Goal: Transaction & Acquisition: Purchase product/service

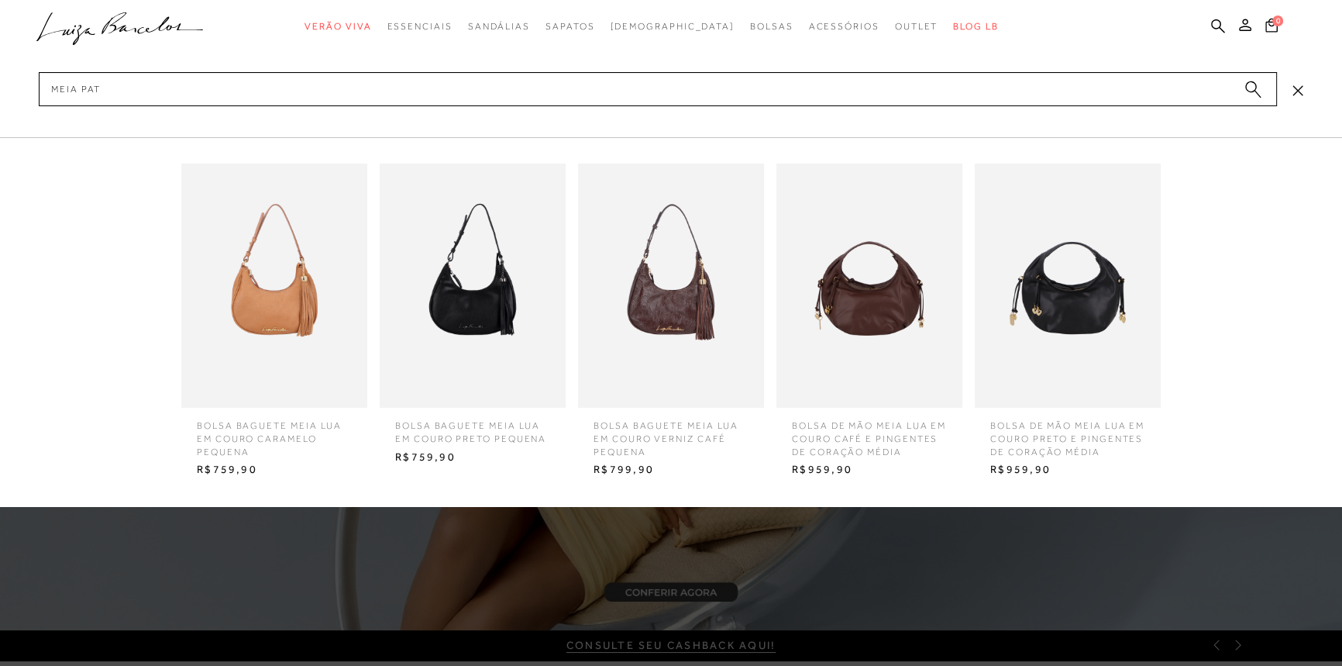
type input "meia pata"
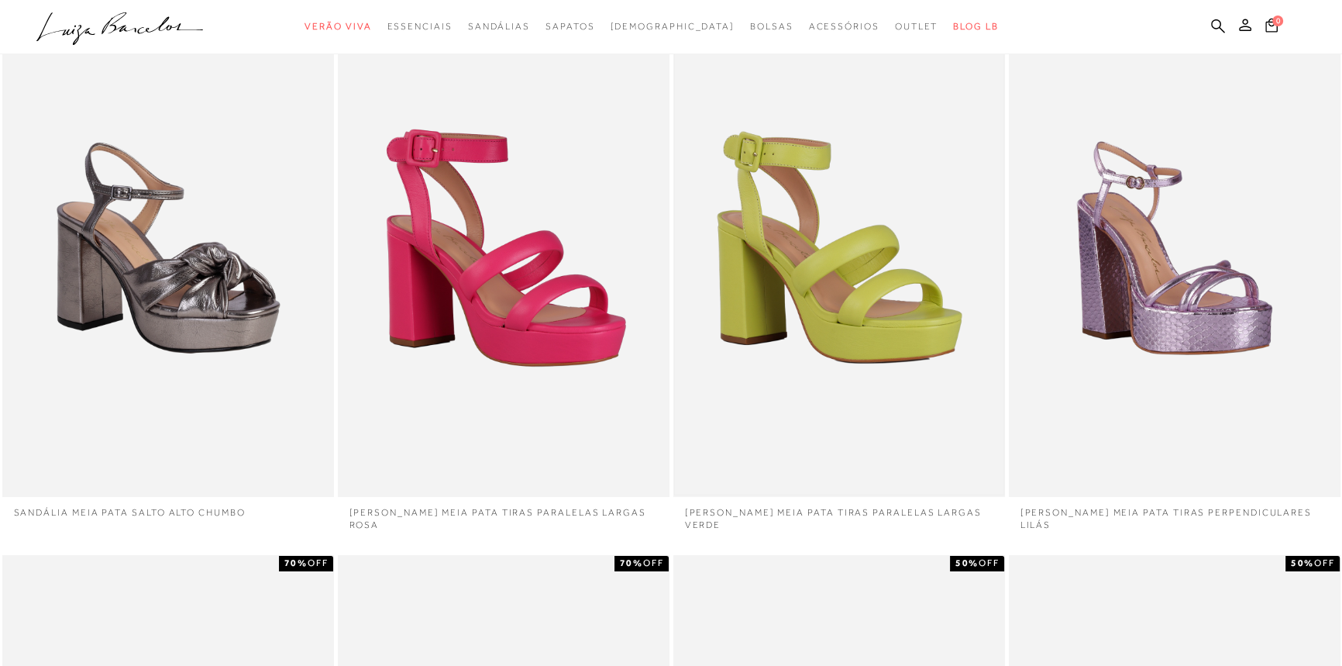
scroll to position [352, 0]
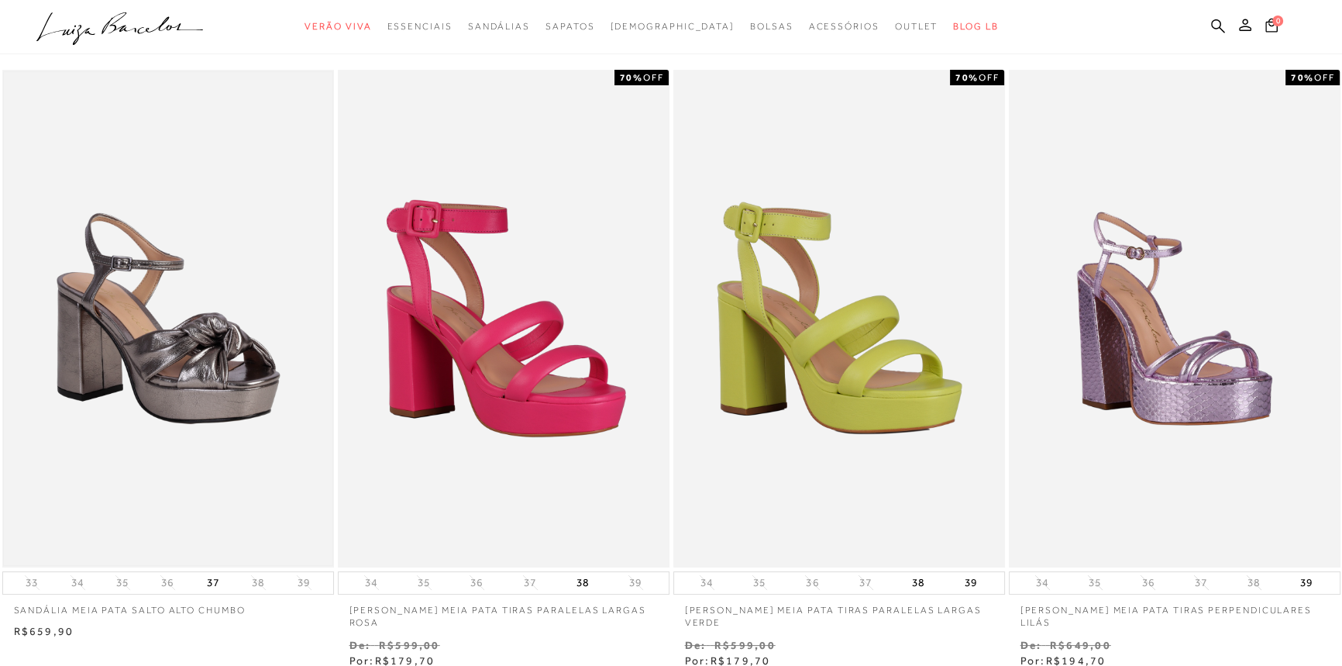
click at [227, 240] on img at bounding box center [168, 318] width 329 height 493
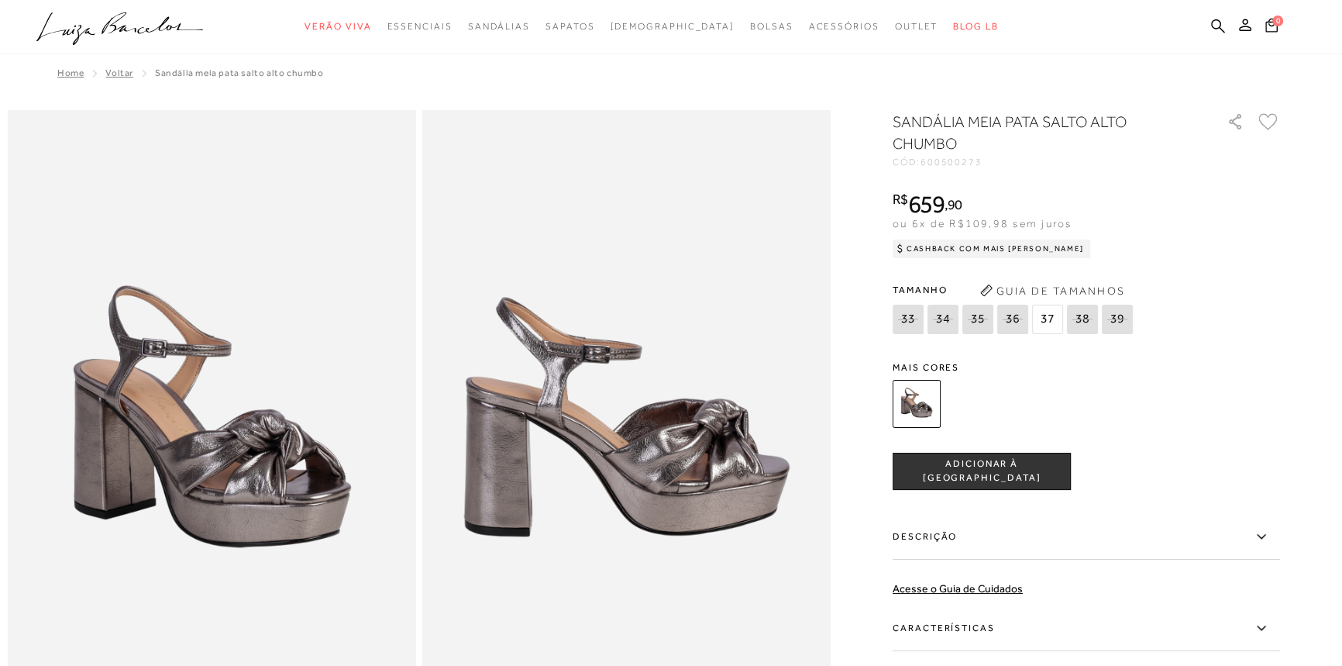
click at [961, 564] on div "SANDÁLIA MEIA PATA SALTO ALTO CHUMBO CÓD: 600500273 × É necessário selecionar u…" at bounding box center [1086, 456] width 387 height 690
click at [927, 613] on label "Características" at bounding box center [1086, 628] width 387 height 45
click at [0, 0] on input "Características" at bounding box center [0, 0] width 0 height 0
drag, startPoint x: 970, startPoint y: 116, endPoint x: 1038, endPoint y: 117, distance: 68.2
click at [1038, 116] on h1 "SANDÁLIA MEIA PATA SALTO ALTO CHUMBO" at bounding box center [1038, 132] width 291 height 43
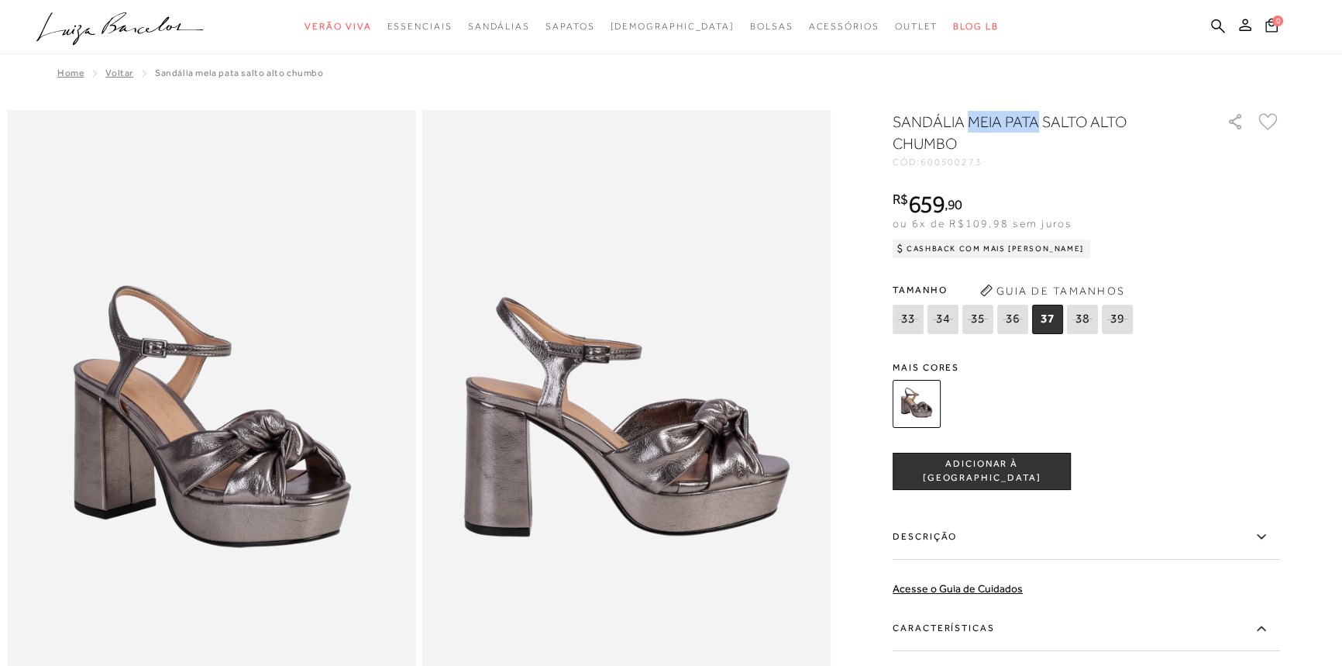
copy h1 "MEIA PATA"
click at [1220, 19] on icon at bounding box center [1218, 26] width 14 height 15
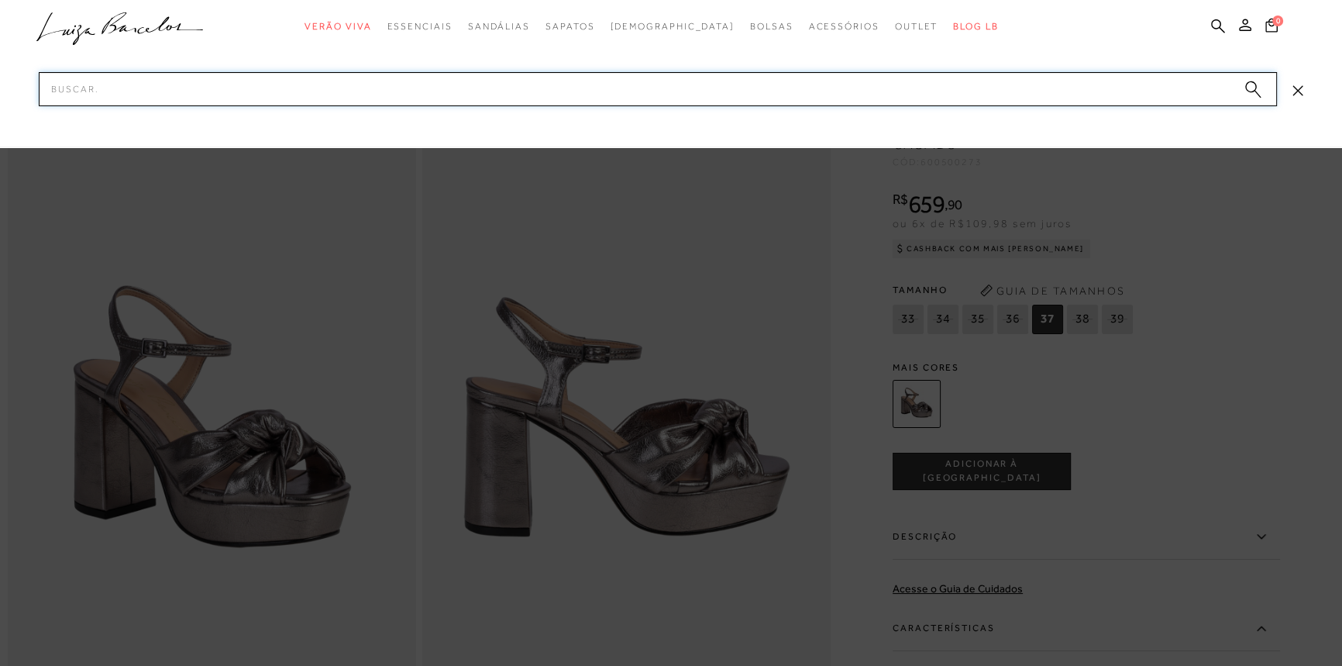
click at [1069, 96] on input "Pesquisar" at bounding box center [658, 89] width 1238 height 34
paste input "MEIA PATA"
type input "MEIA PATA"
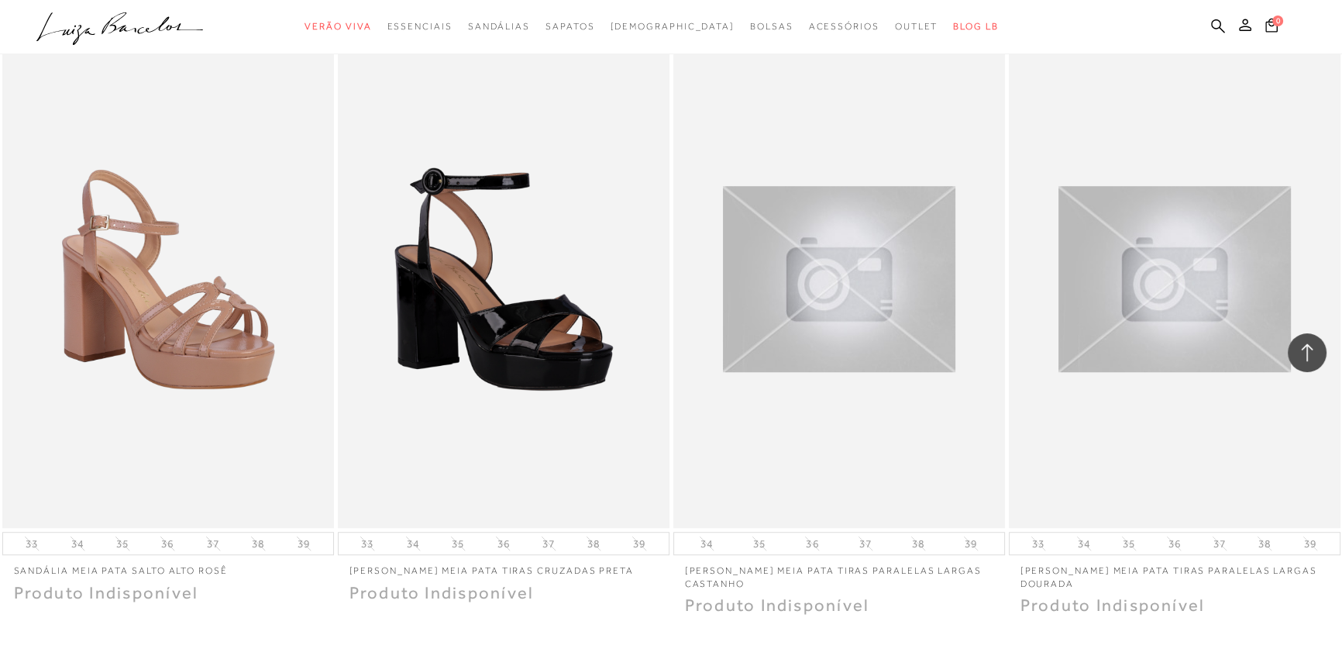
scroll to position [1619, 0]
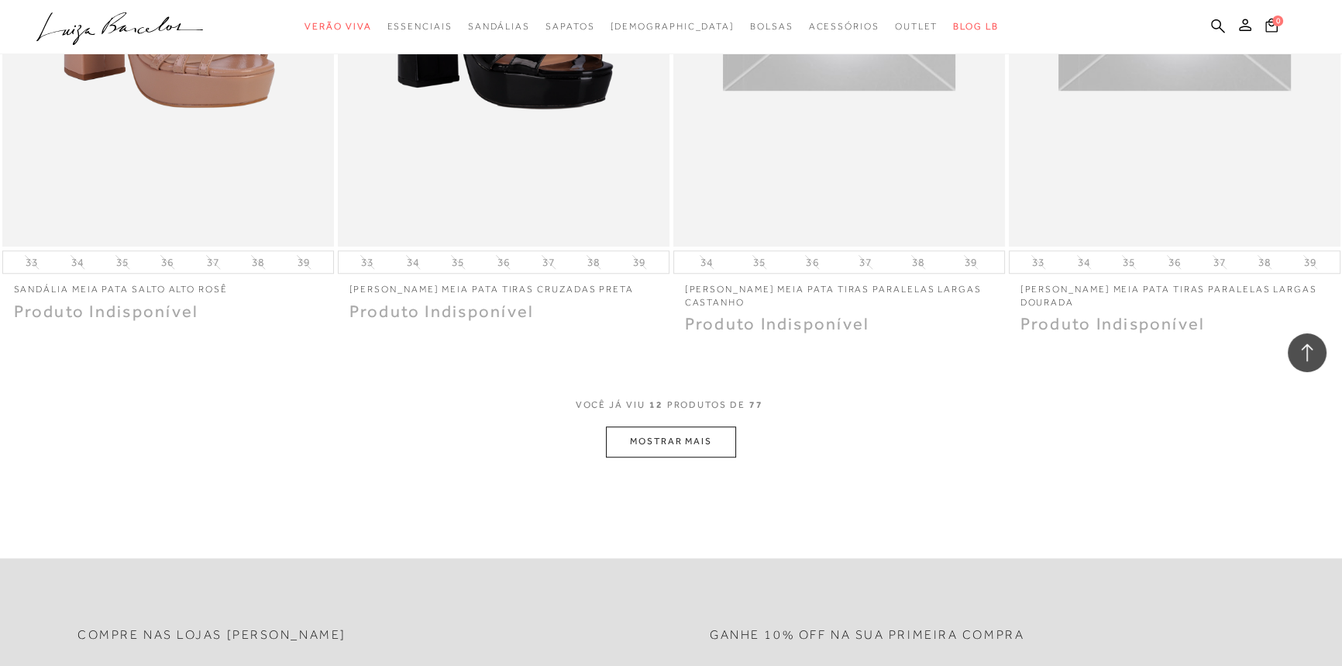
click at [714, 426] on button "MOSTRAR MAIS" at bounding box center [671, 441] width 130 height 30
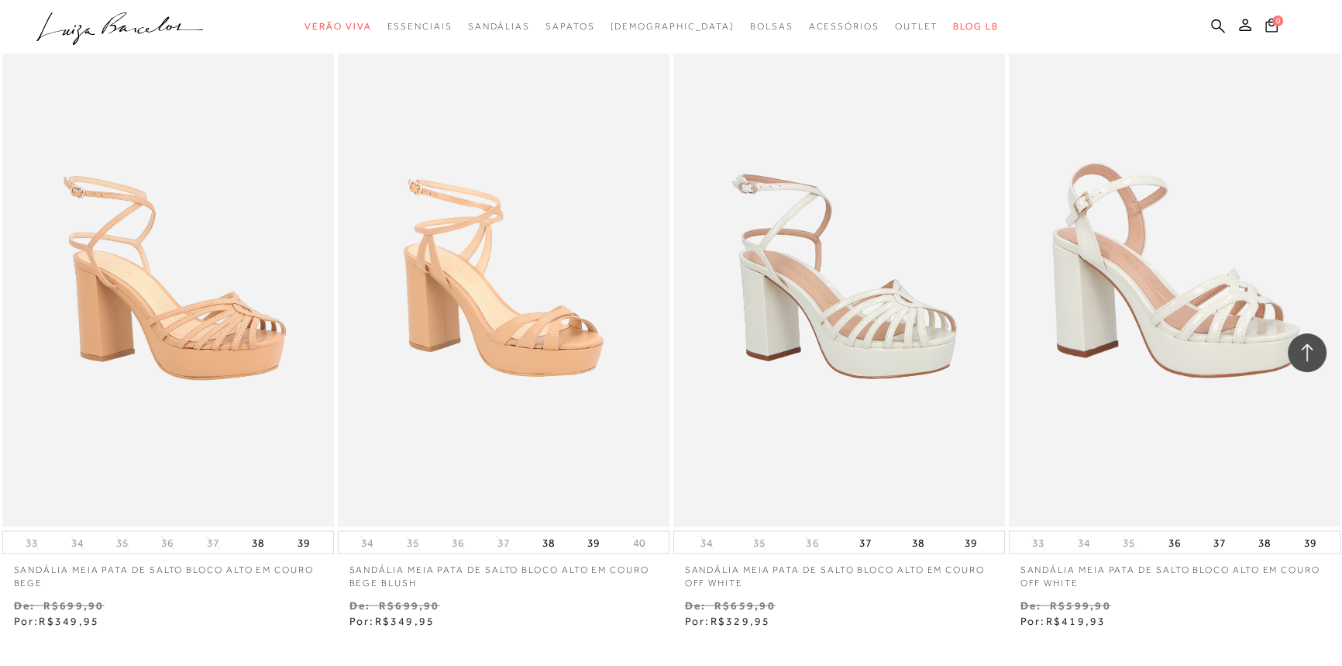
scroll to position [3592, 0]
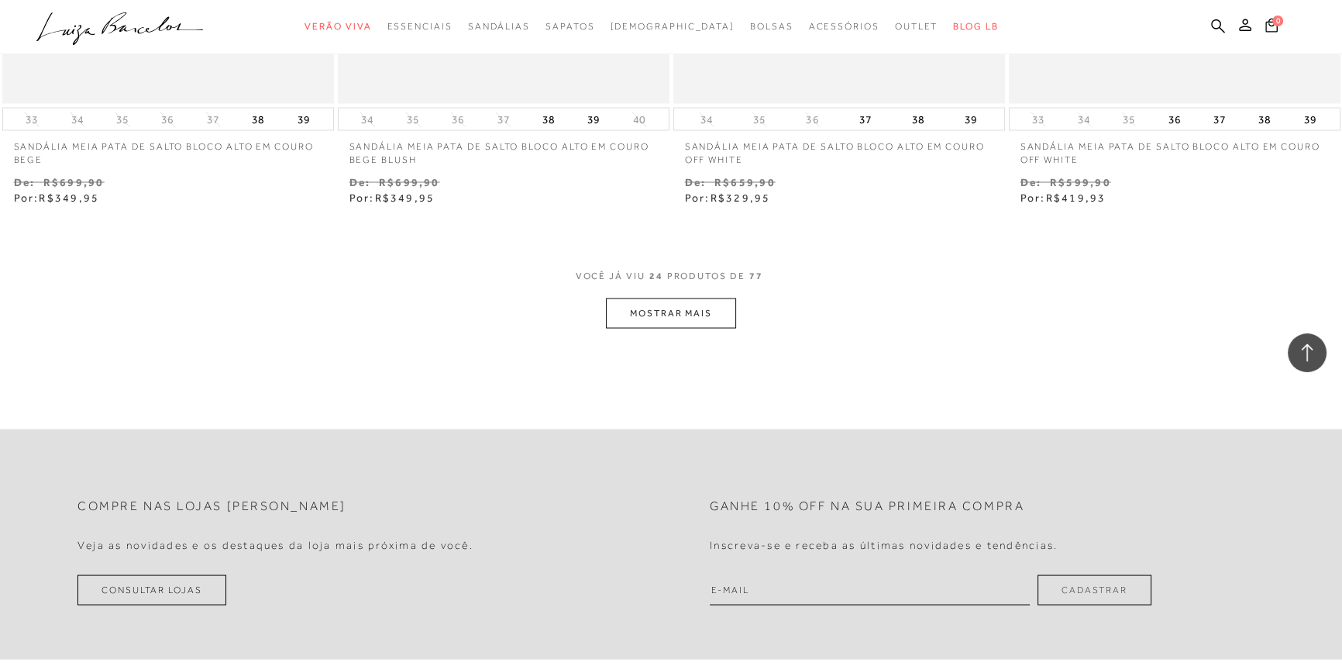
click at [689, 298] on button "MOSTRAR MAIS" at bounding box center [671, 313] width 130 height 30
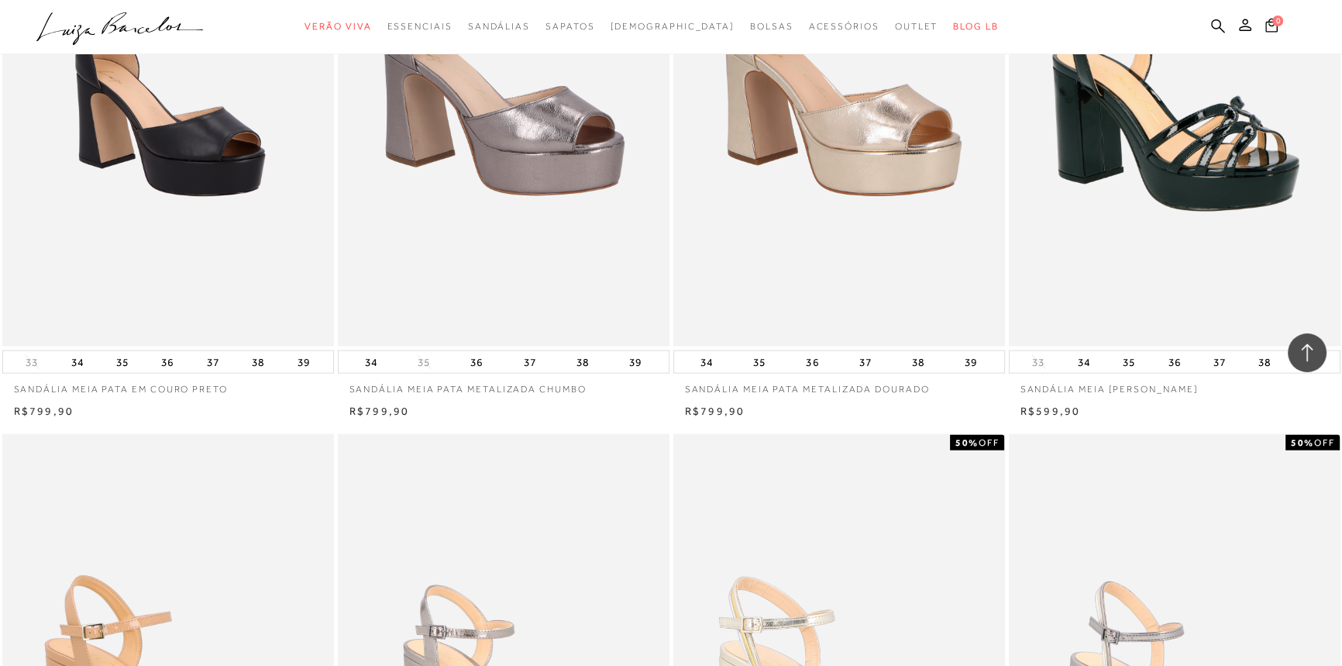
scroll to position [5060, 0]
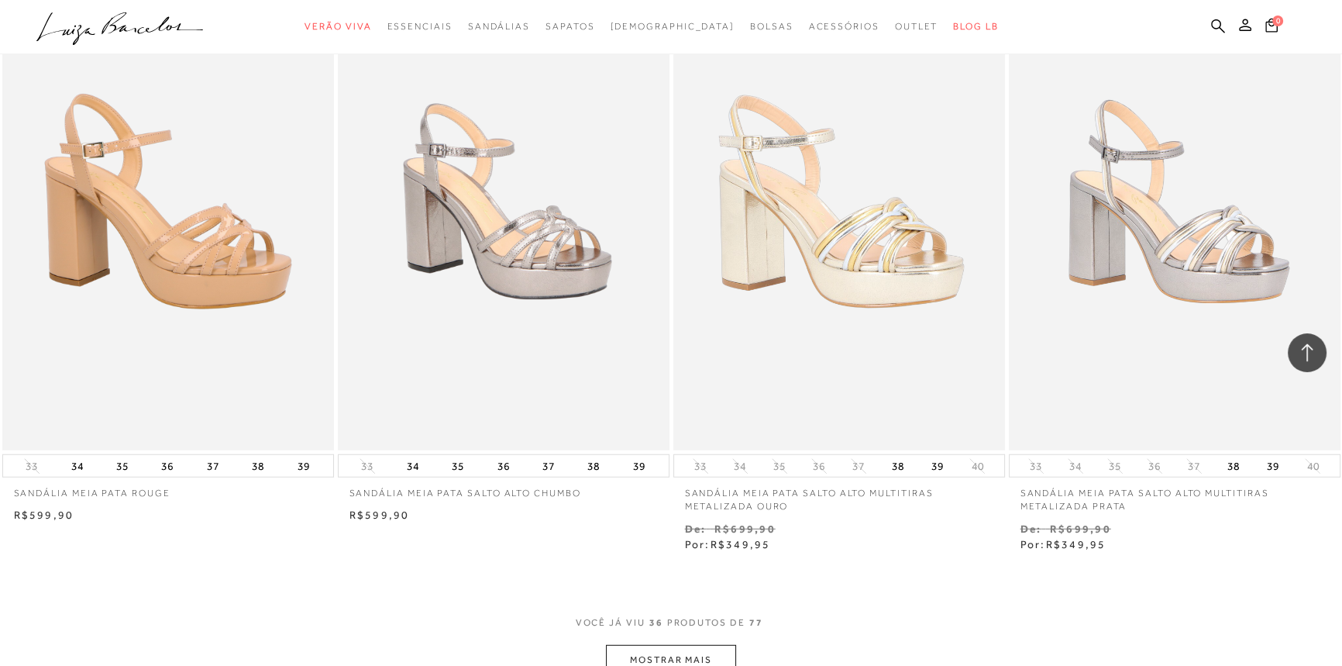
click at [724, 645] on button "MOSTRAR MAIS" at bounding box center [671, 660] width 130 height 30
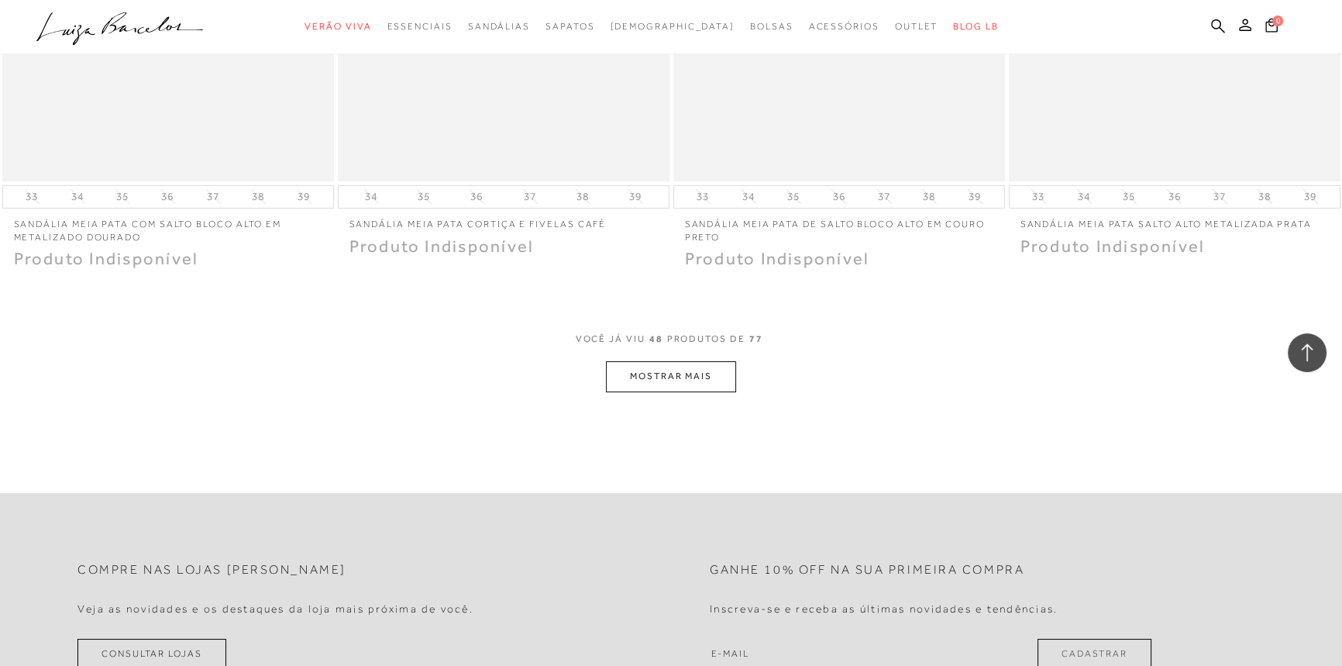
scroll to position [6961, 0]
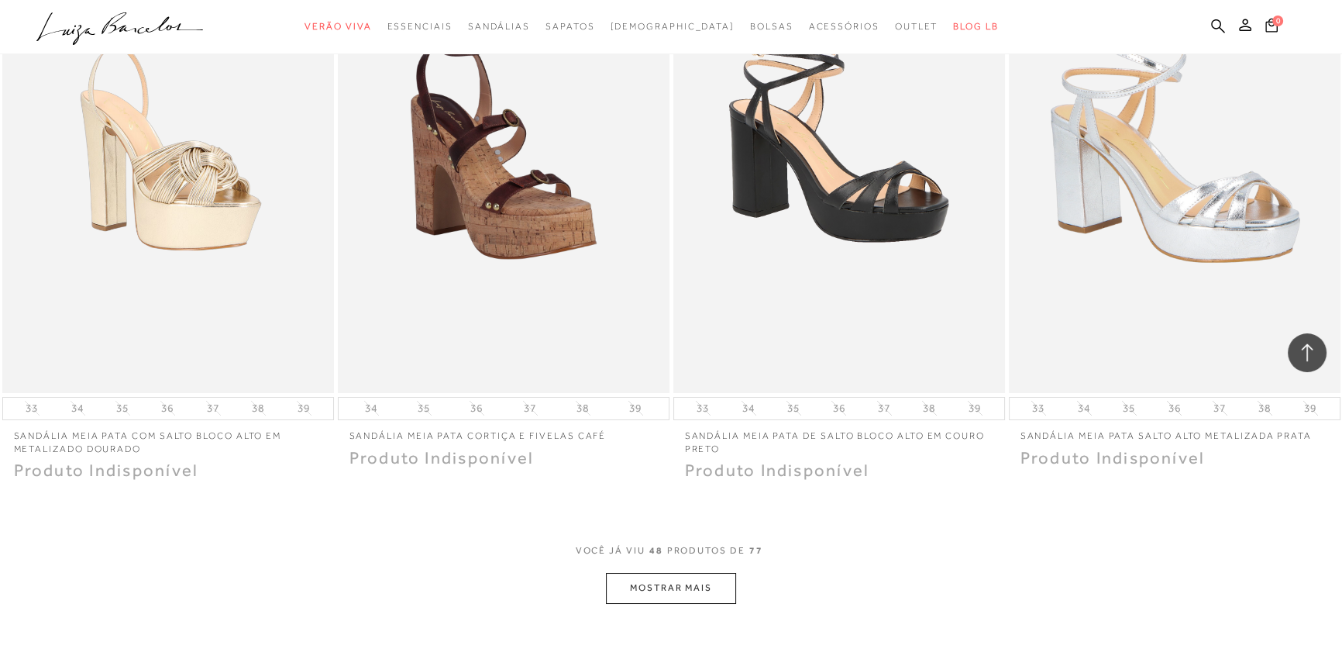
click at [709, 579] on button "MOSTRAR MAIS" at bounding box center [671, 588] width 130 height 30
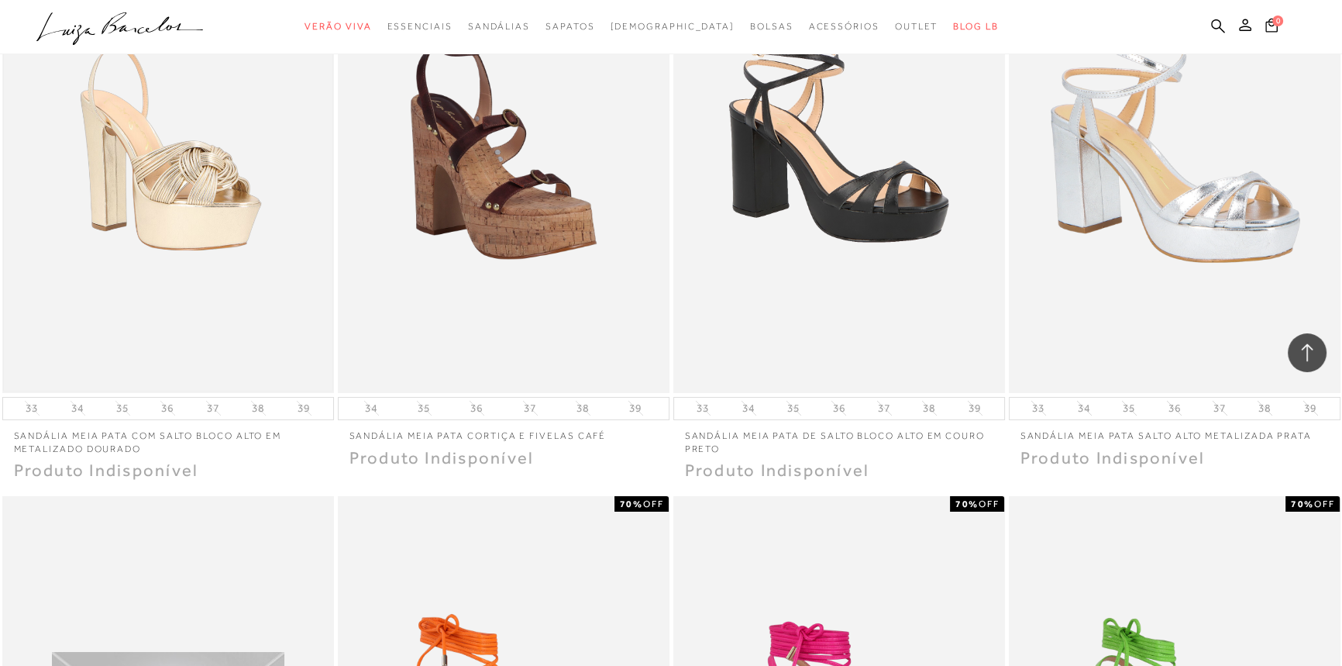
click at [102, 166] on img at bounding box center [168, 144] width 329 height 493
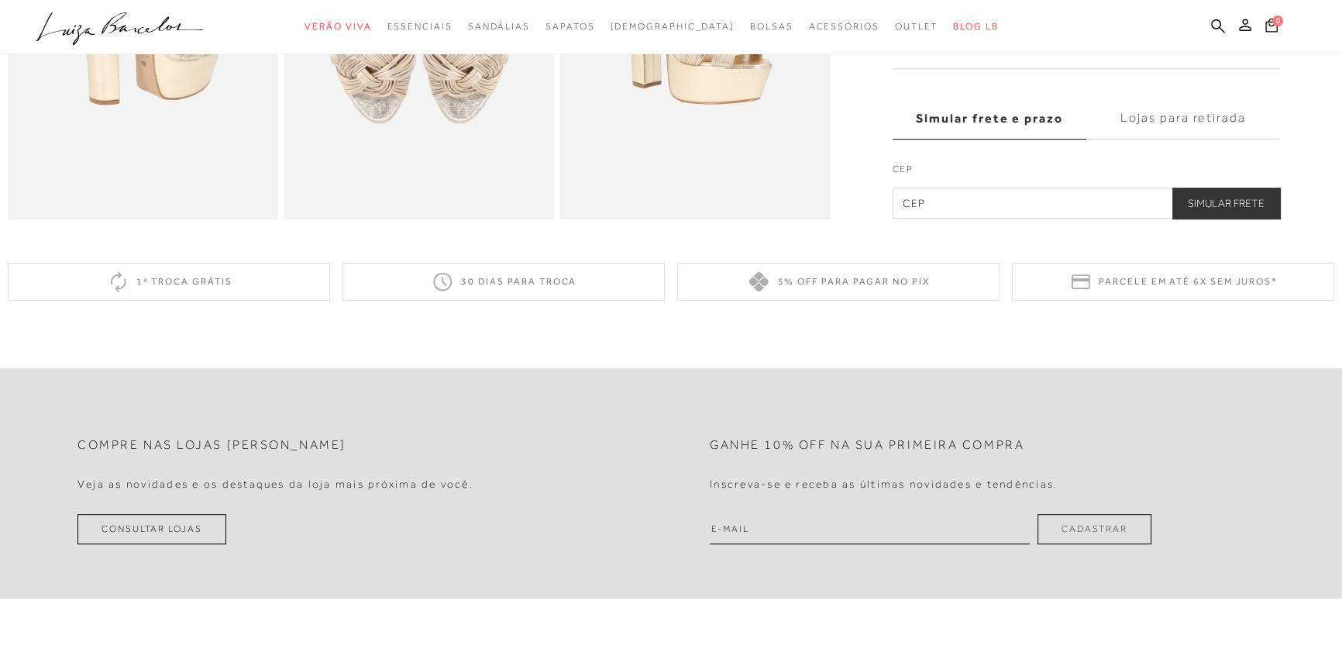
scroll to position [845, 0]
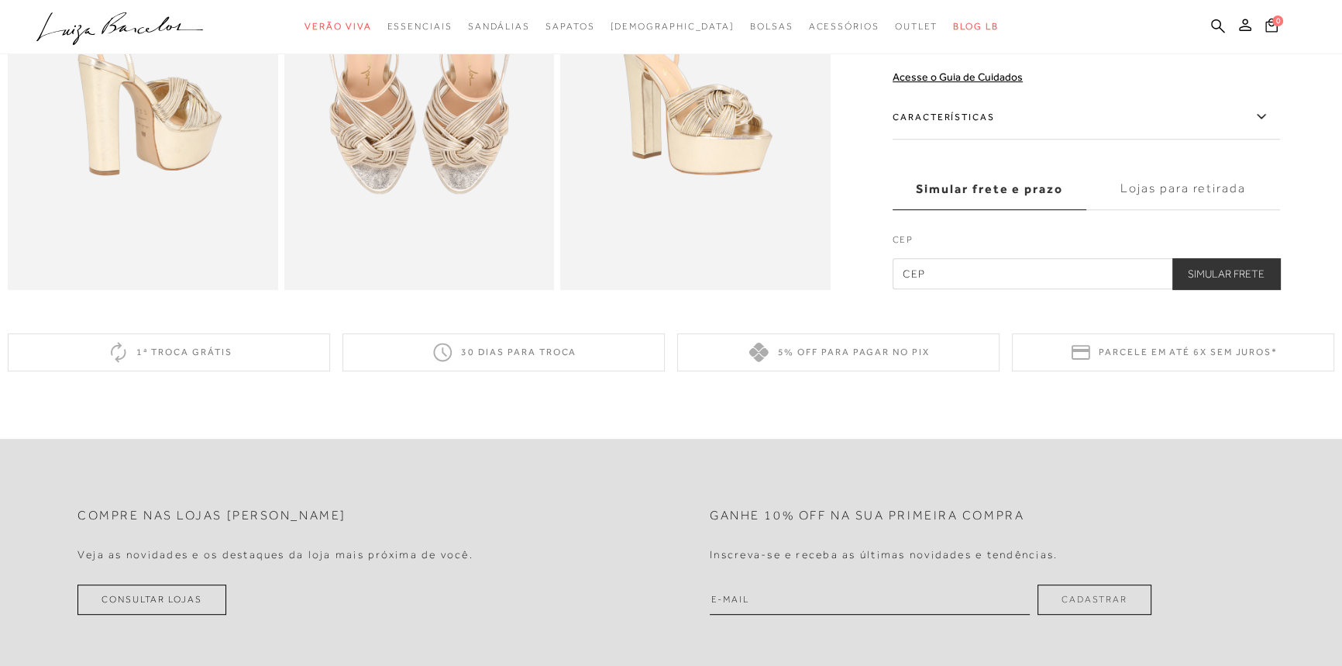
click at [990, 126] on label "Características" at bounding box center [1086, 117] width 387 height 45
click at [0, 0] on input "Características" at bounding box center [0, 0] width 0 height 0
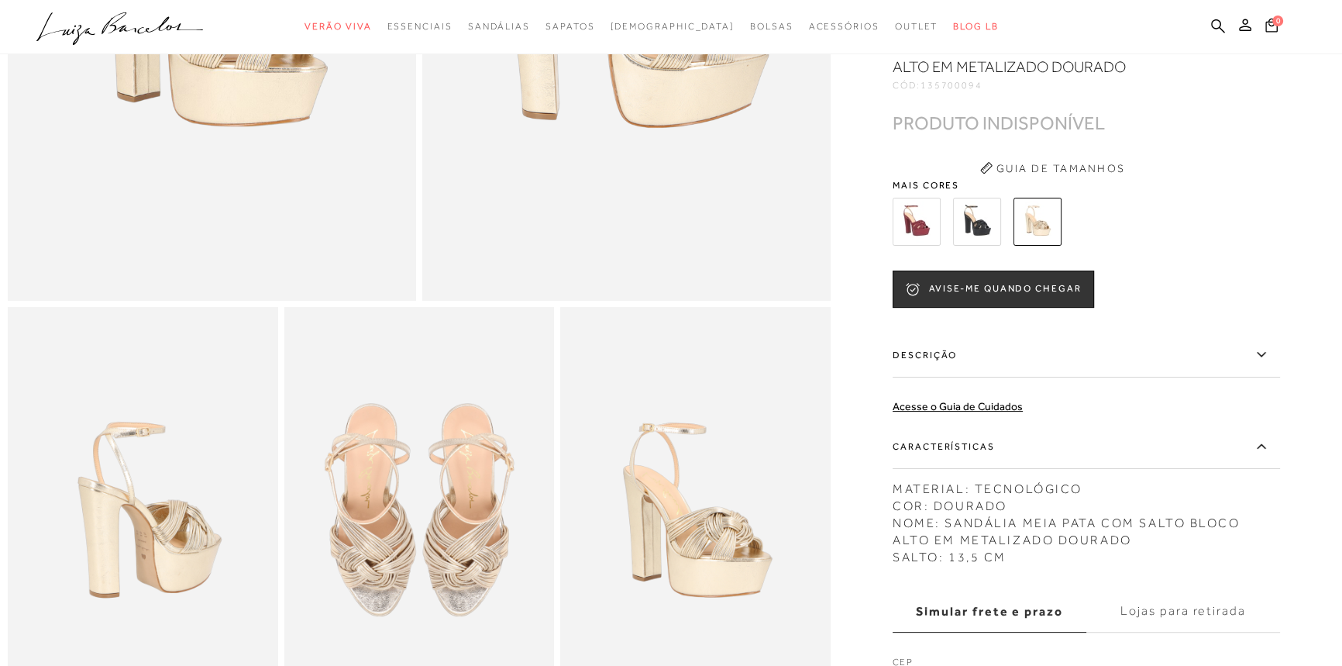
scroll to position [211, 0]
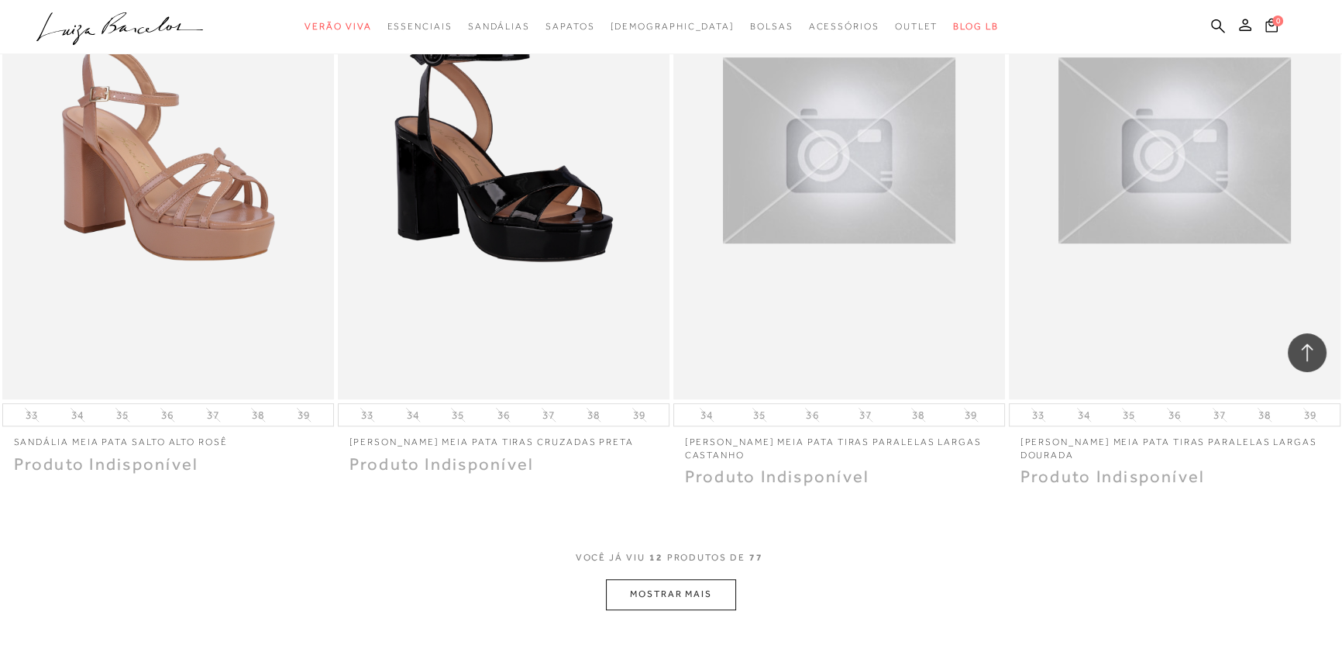
scroll to position [1819, 0]
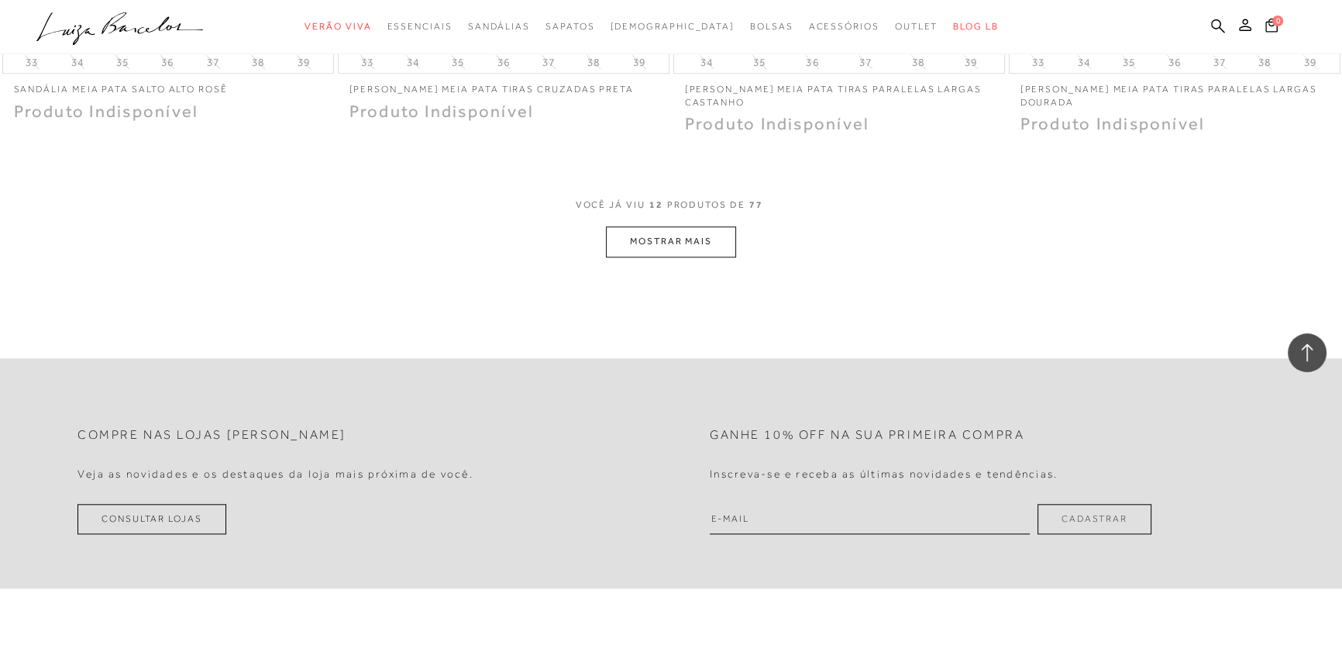
click at [714, 226] on button "MOSTRAR MAIS" at bounding box center [671, 241] width 130 height 30
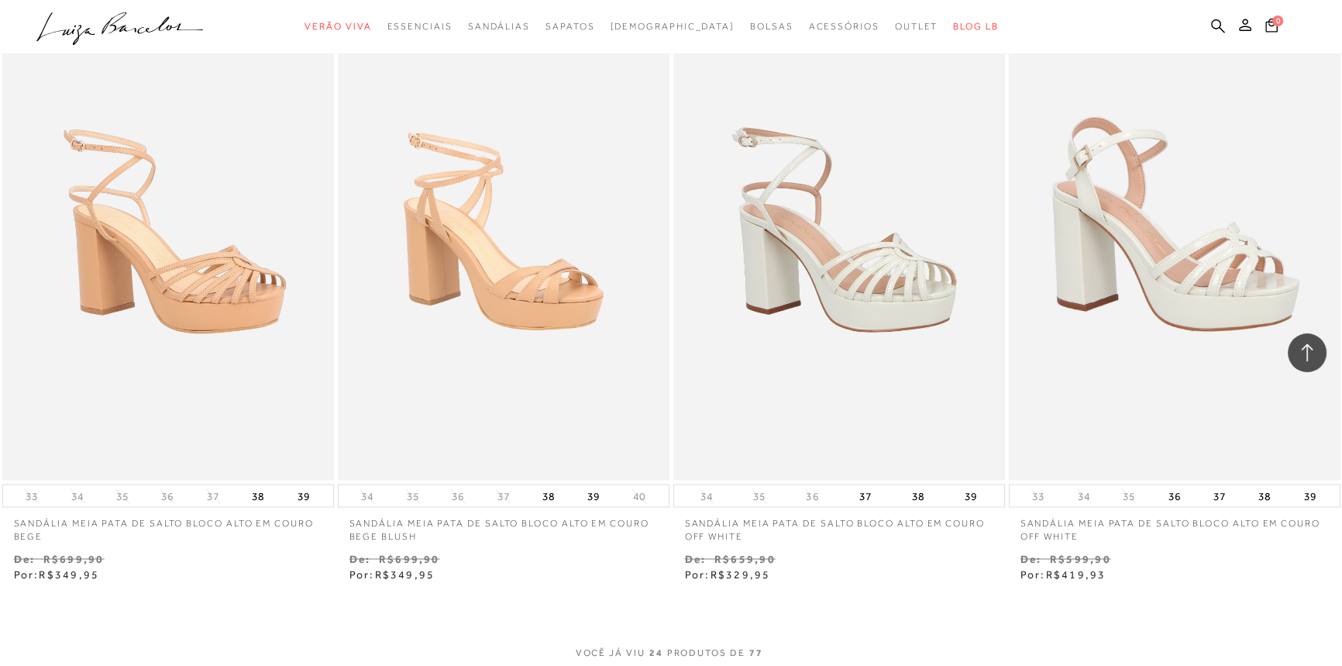
scroll to position [3286, 0]
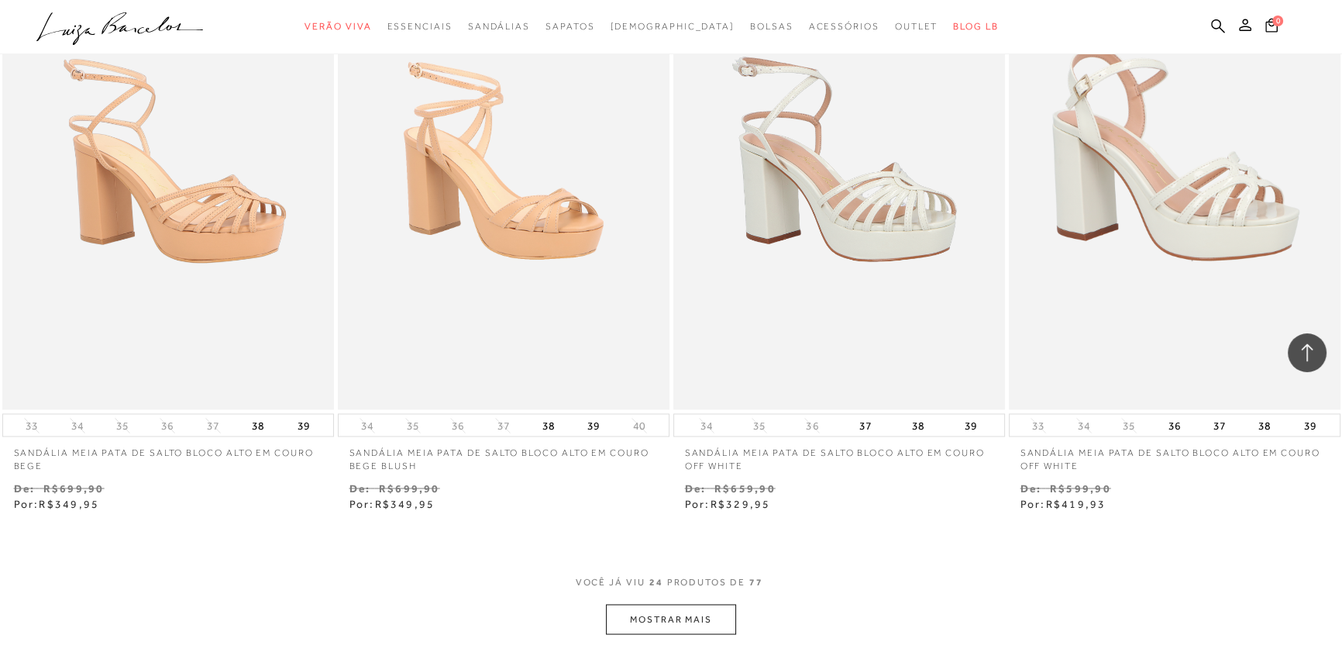
click at [675, 604] on button "MOSTRAR MAIS" at bounding box center [671, 619] width 130 height 30
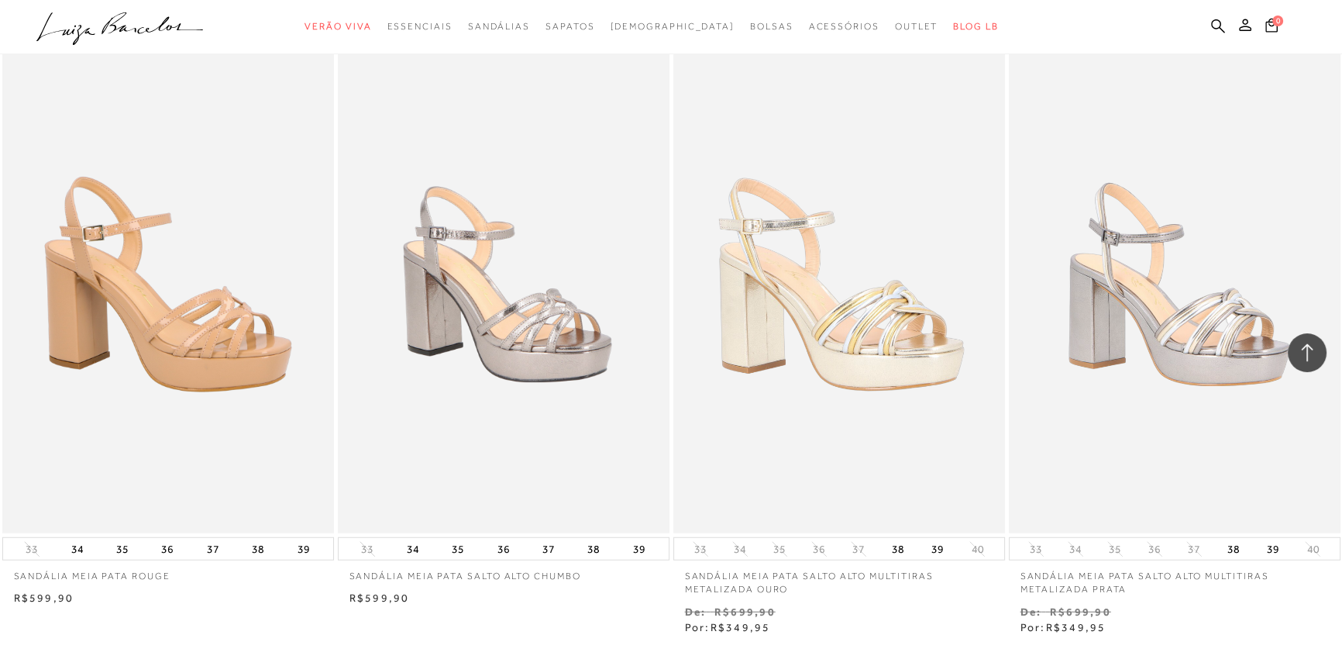
scroll to position [5400, 0]
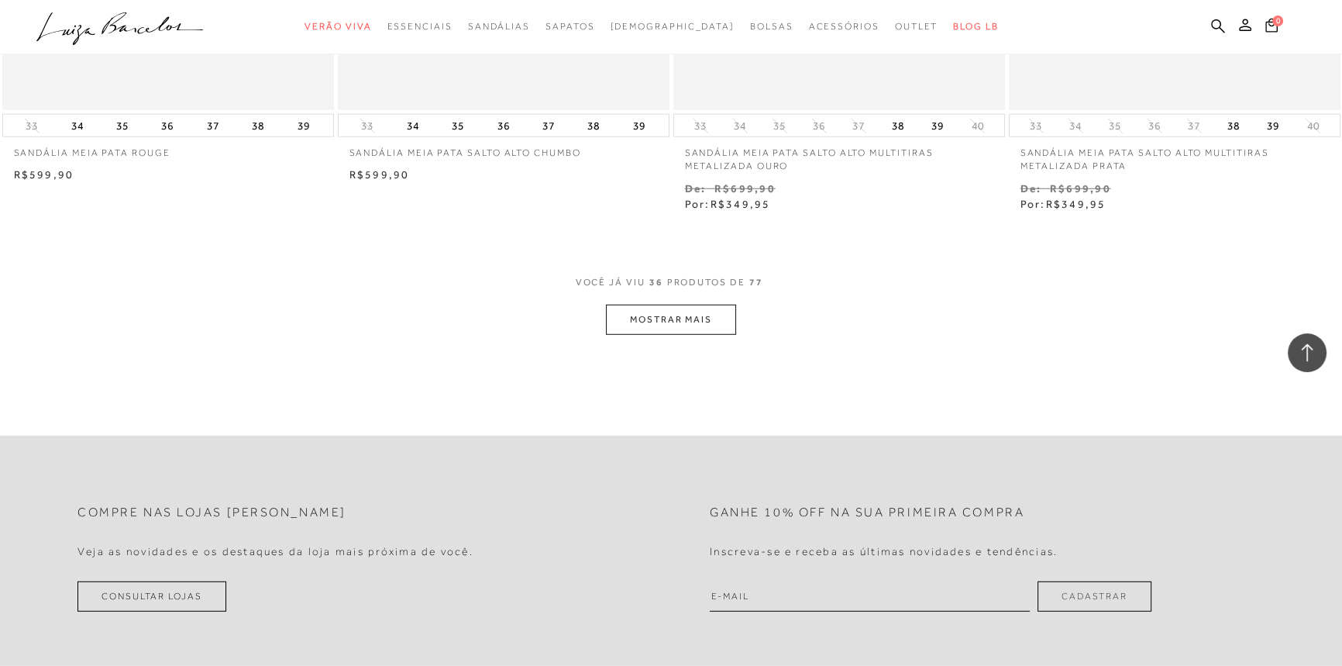
click at [694, 307] on button "MOSTRAR MAIS" at bounding box center [671, 320] width 130 height 30
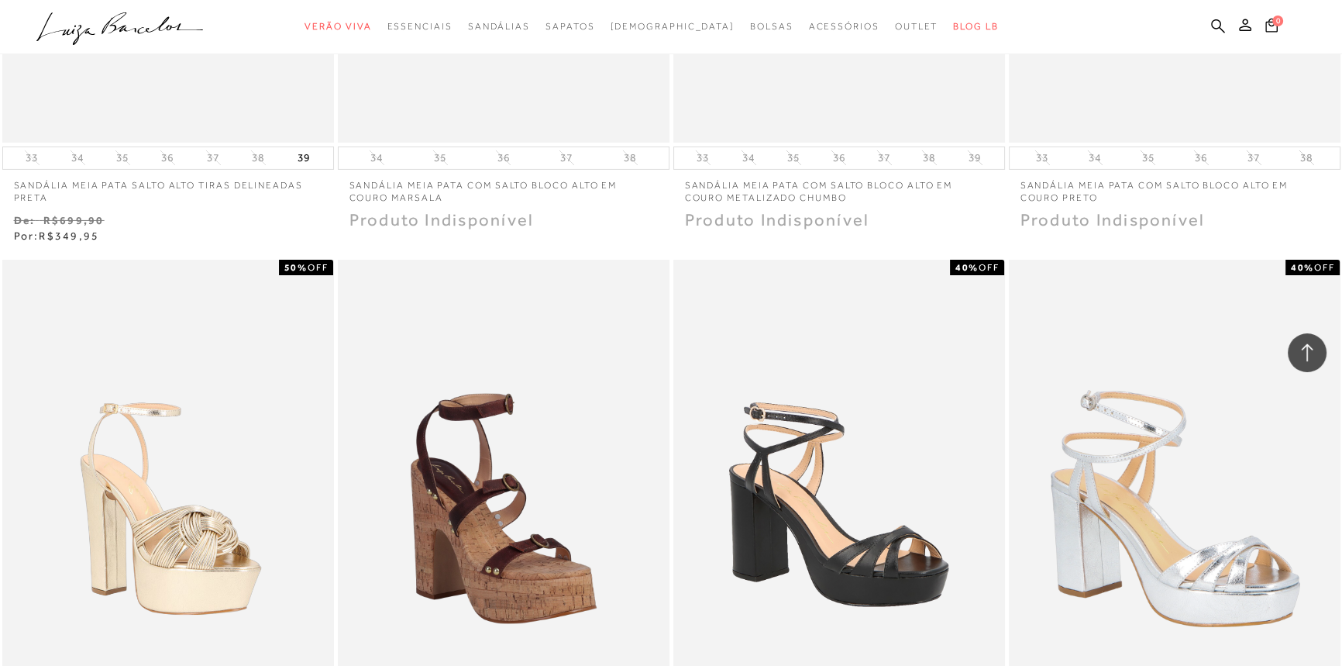
scroll to position [6949, 0]
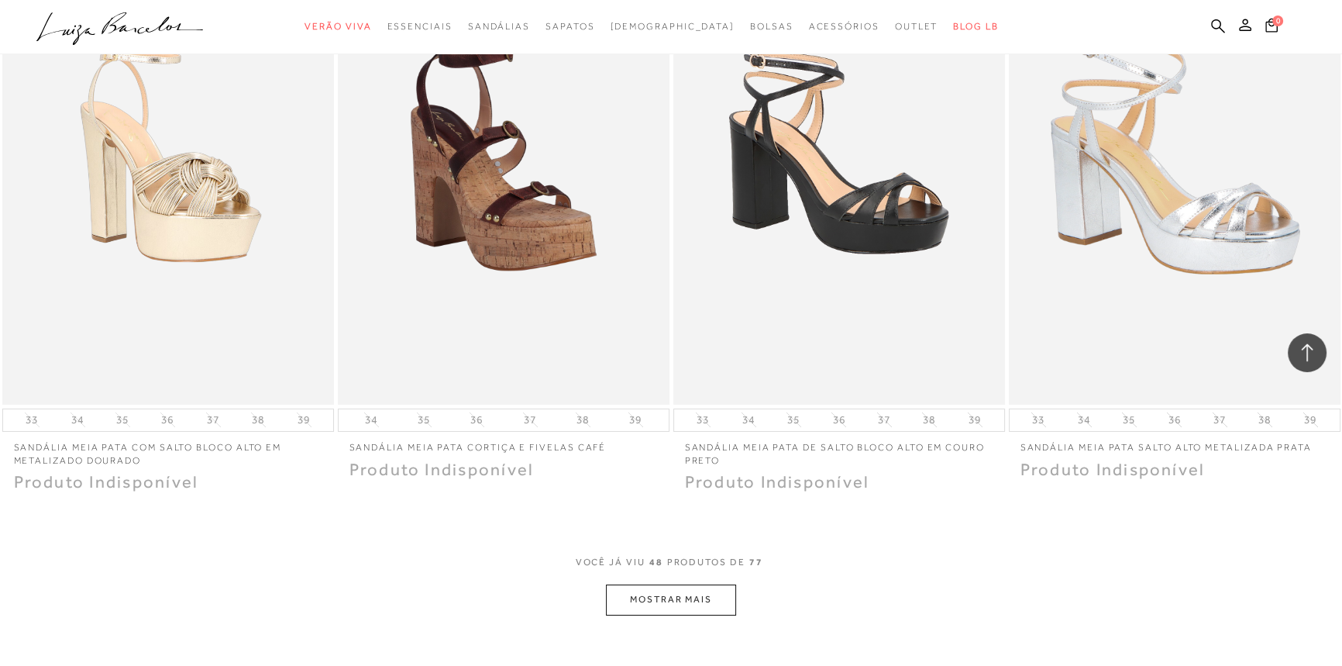
click at [660, 584] on button "MOSTRAR MAIS" at bounding box center [671, 599] width 130 height 30
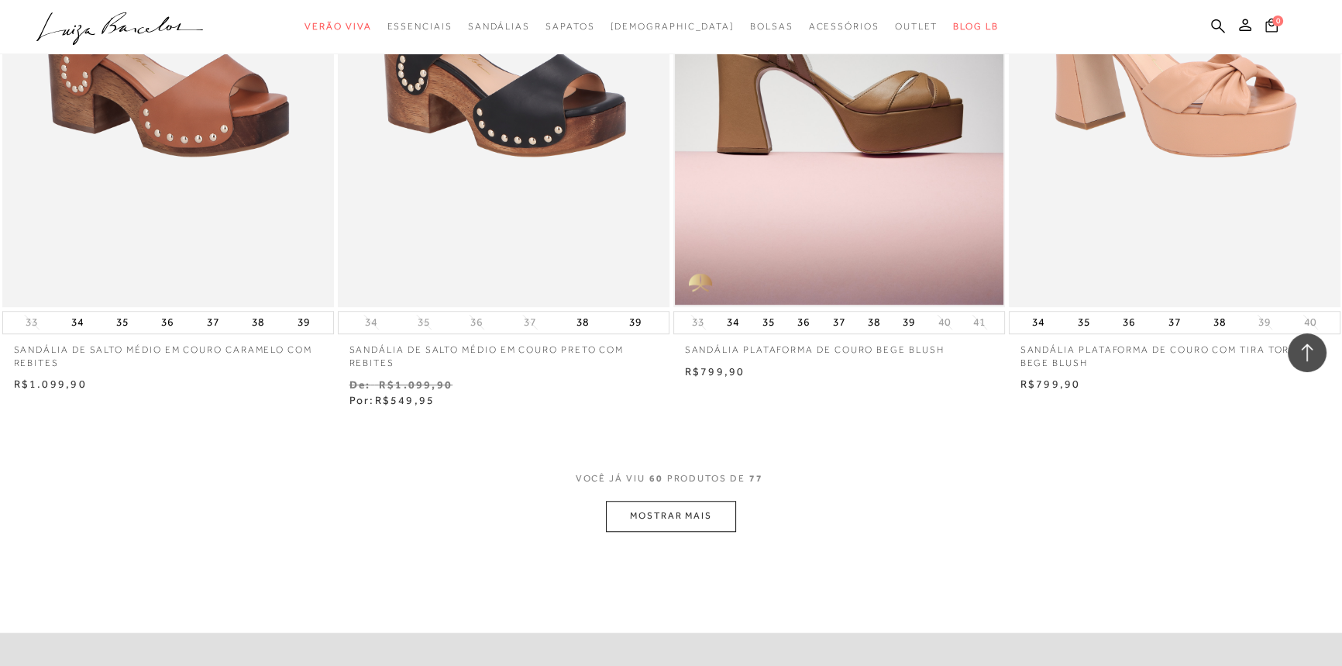
click at [697, 506] on button "MOSTRAR MAIS" at bounding box center [671, 516] width 130 height 30
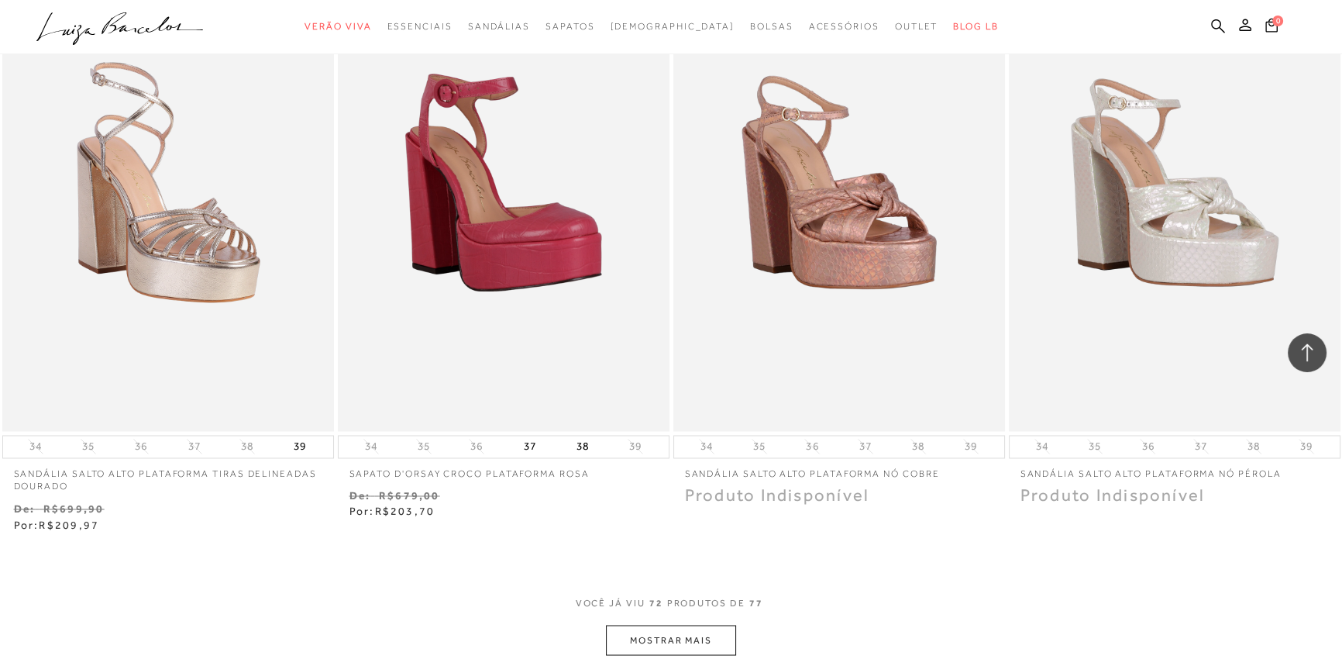
scroll to position [10823, 0]
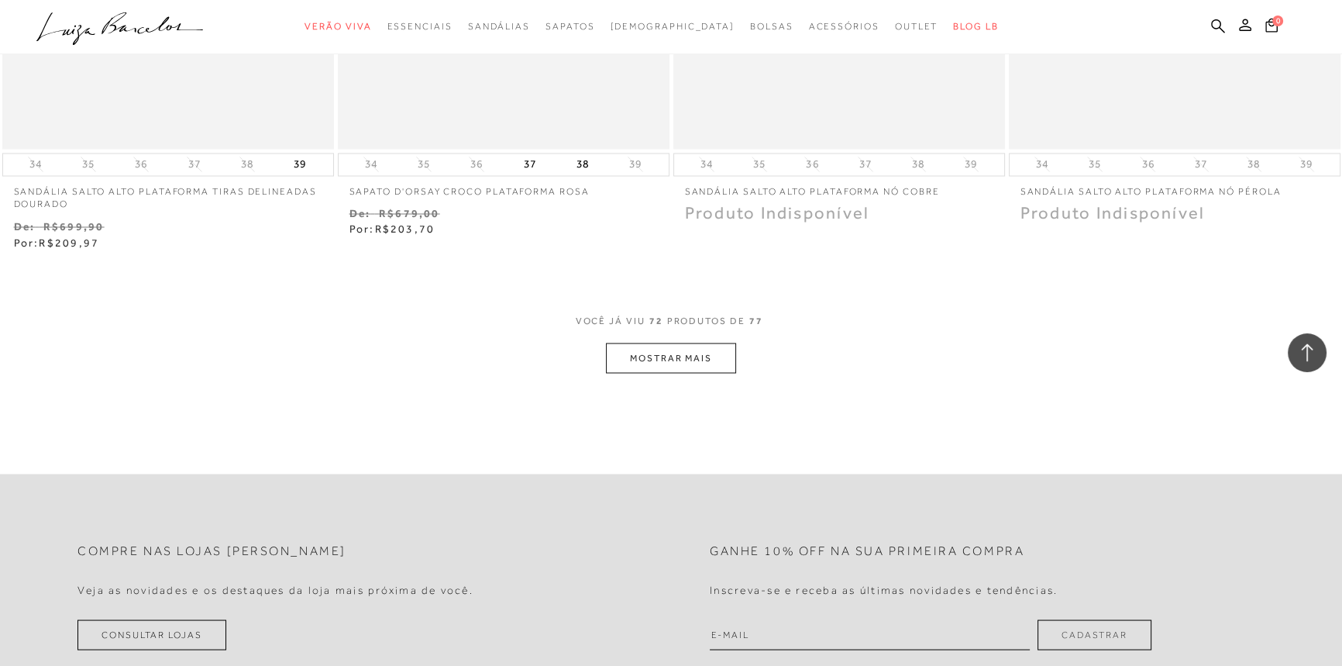
click at [620, 342] on button "MOSTRAR MAIS" at bounding box center [671, 357] width 130 height 30
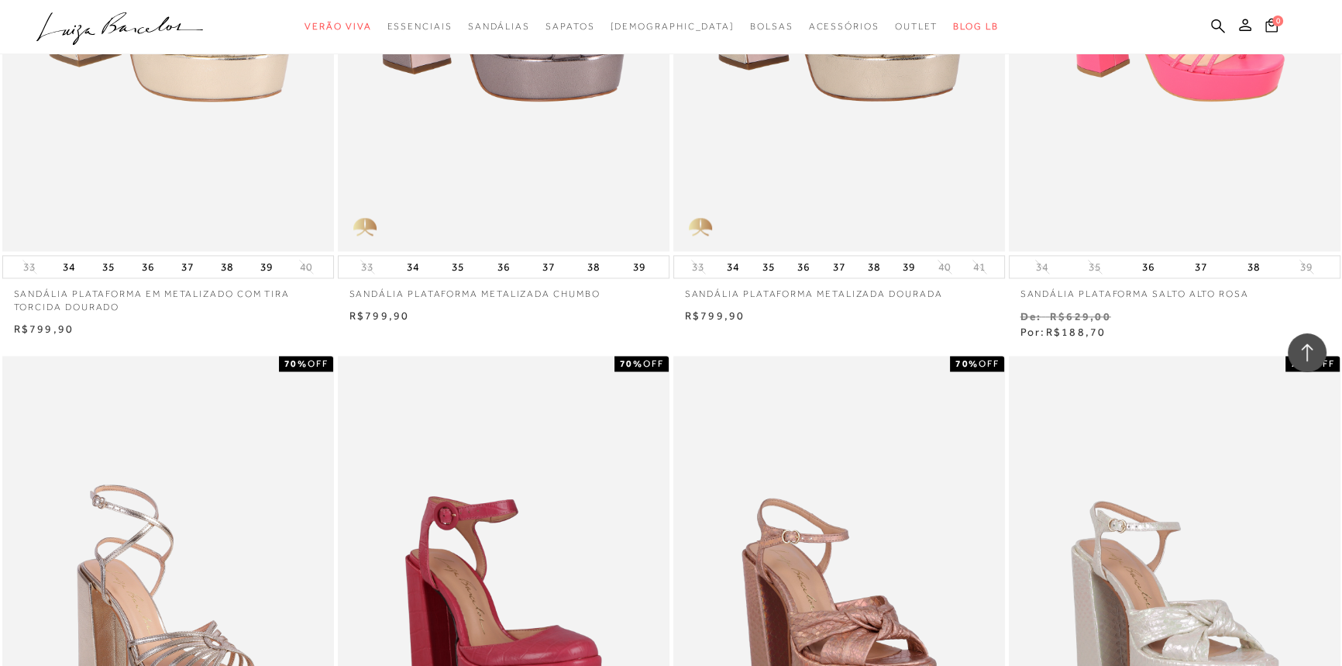
scroll to position [10049, 0]
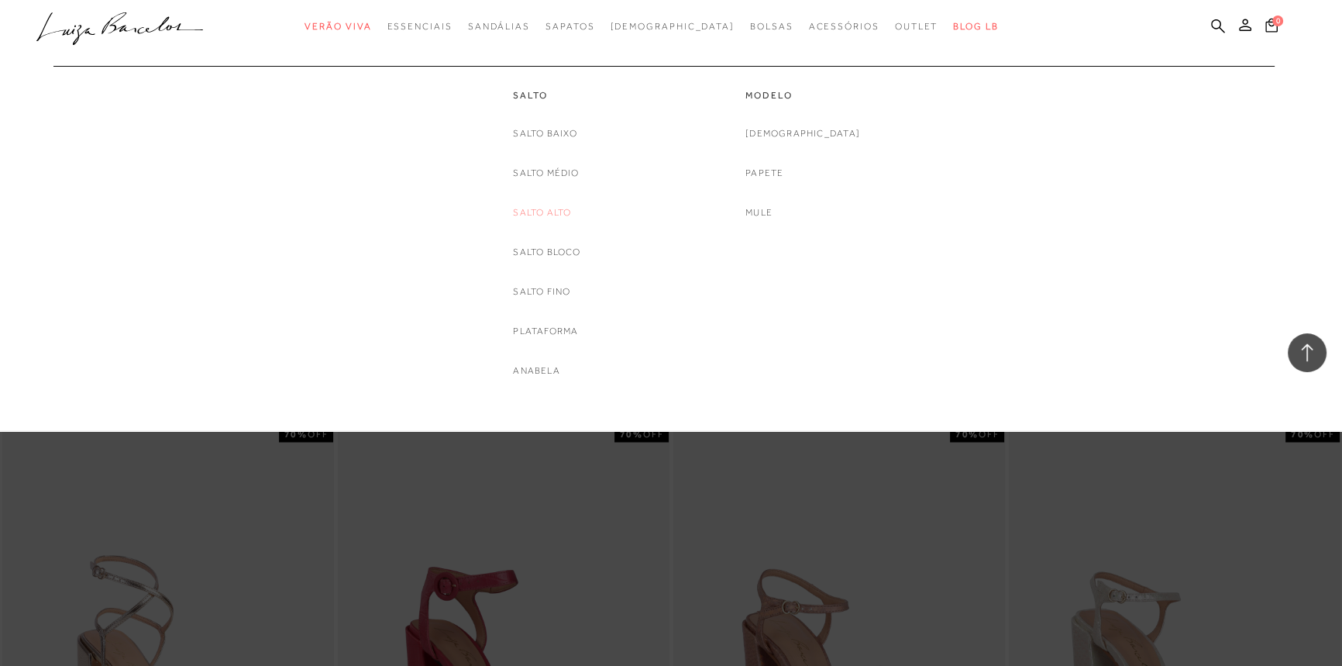
click at [528, 210] on link "Salto Alto" at bounding box center [542, 213] width 58 height 16
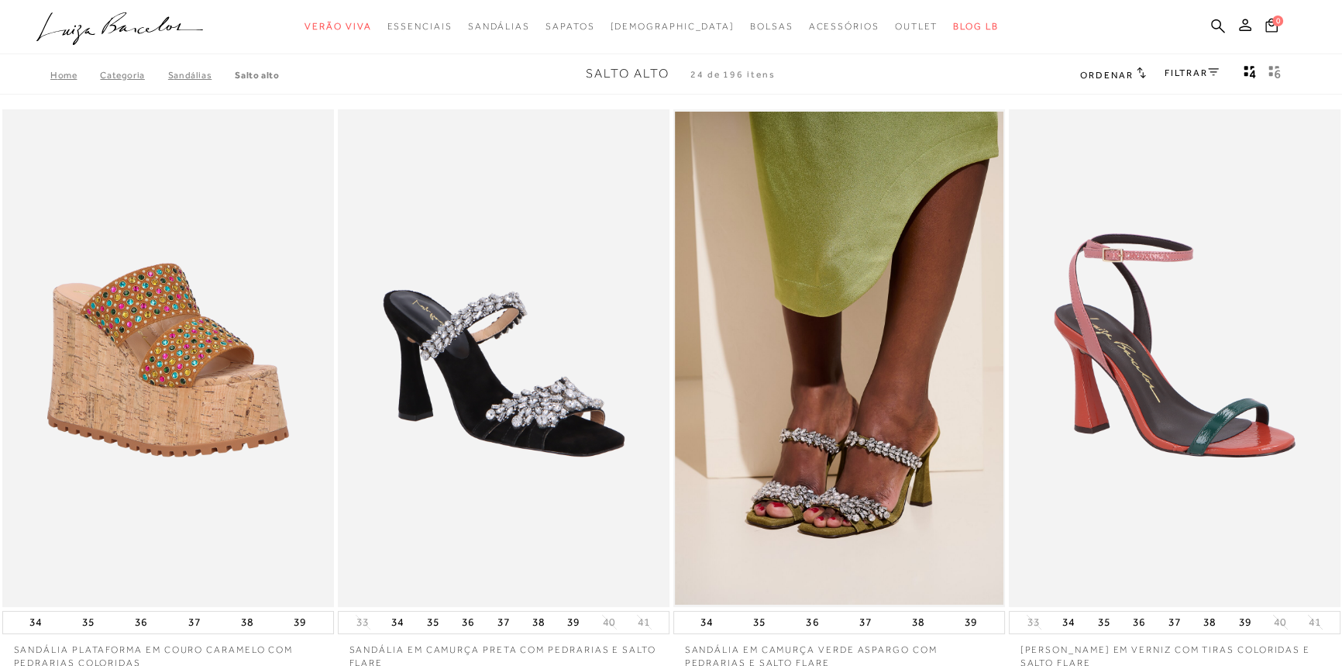
drag, startPoint x: 0, startPoint y: 0, endPoint x: 1197, endPoint y: 77, distance: 1199.6
click at [1197, 77] on div "FILTRAR" at bounding box center [1192, 74] width 54 height 20
click at [1209, 73] on icon at bounding box center [1213, 72] width 11 height 8
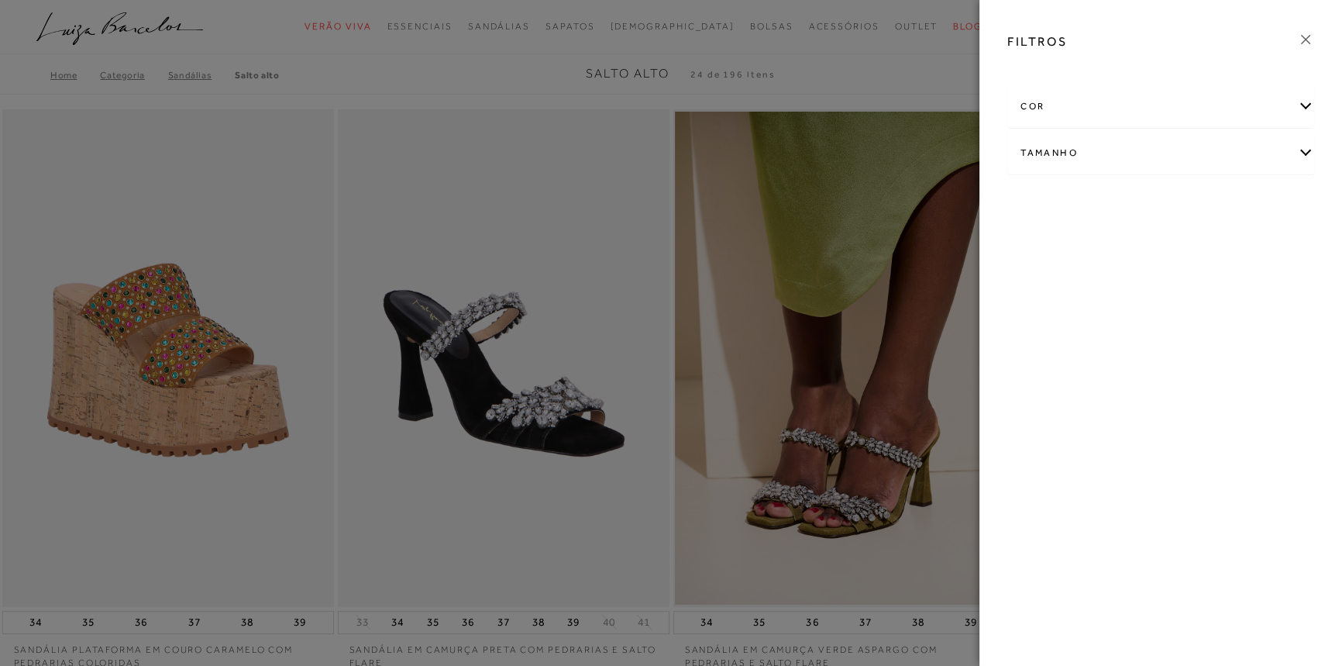
click at [1099, 155] on div "Tamanho" at bounding box center [1160, 152] width 305 height 41
click at [932, 93] on div at bounding box center [671, 333] width 1342 height 666
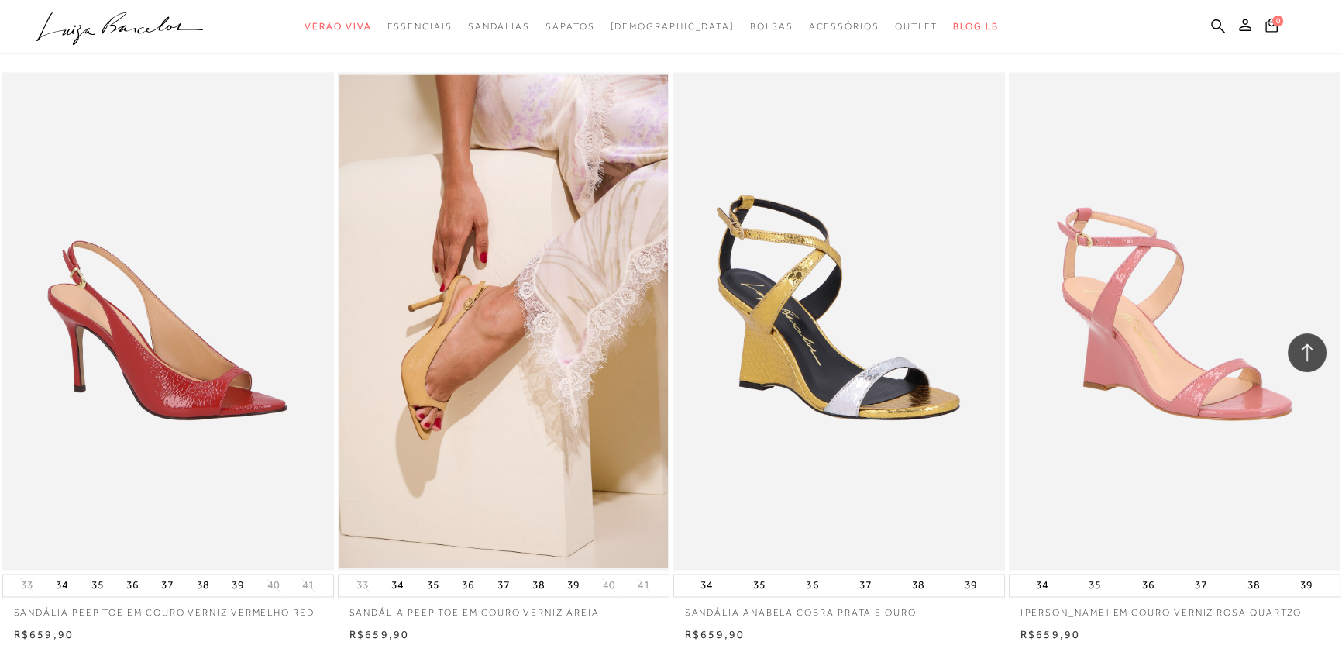
scroll to position [3522, 0]
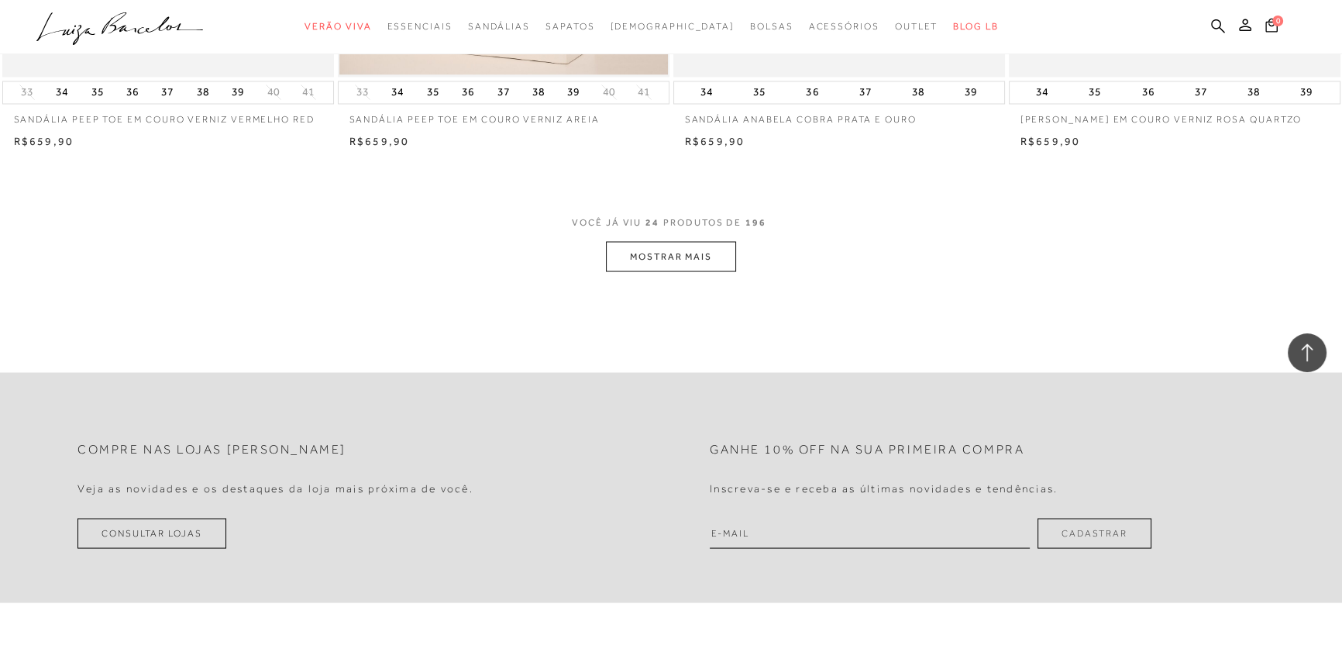
click at [677, 246] on button "MOSTRAR MAIS" at bounding box center [671, 256] width 130 height 30
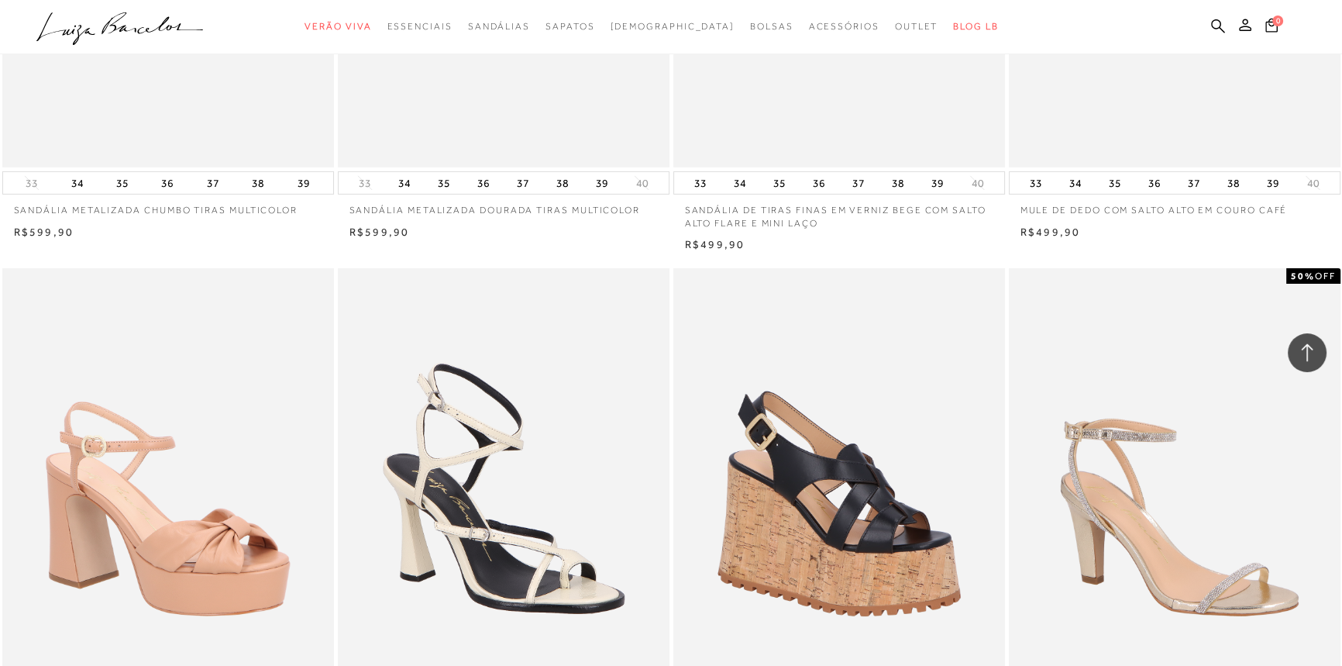
scroll to position [6973, 0]
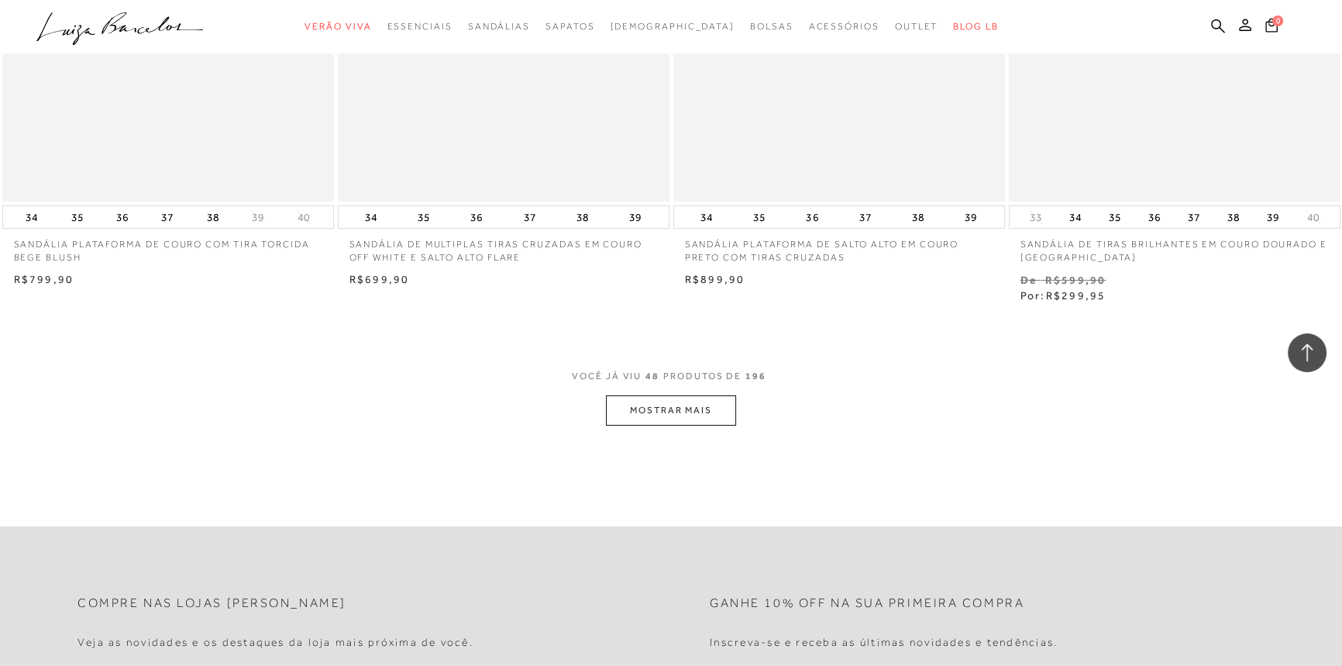
click at [728, 381] on span "VOCÊ JÁ VIU 48 PRODUTOS DE 196" at bounding box center [671, 381] width 198 height 28
drag, startPoint x: 729, startPoint y: 389, endPoint x: 733, endPoint y: 401, distance: 12.3
click at [733, 401] on div "VOCÊ JÁ VIU 48 PRODUTOS DE 196 MOSTRAR MAIS" at bounding box center [671, 396] width 1342 height 58
click at [733, 401] on button "MOSTRAR MAIS" at bounding box center [671, 410] width 130 height 30
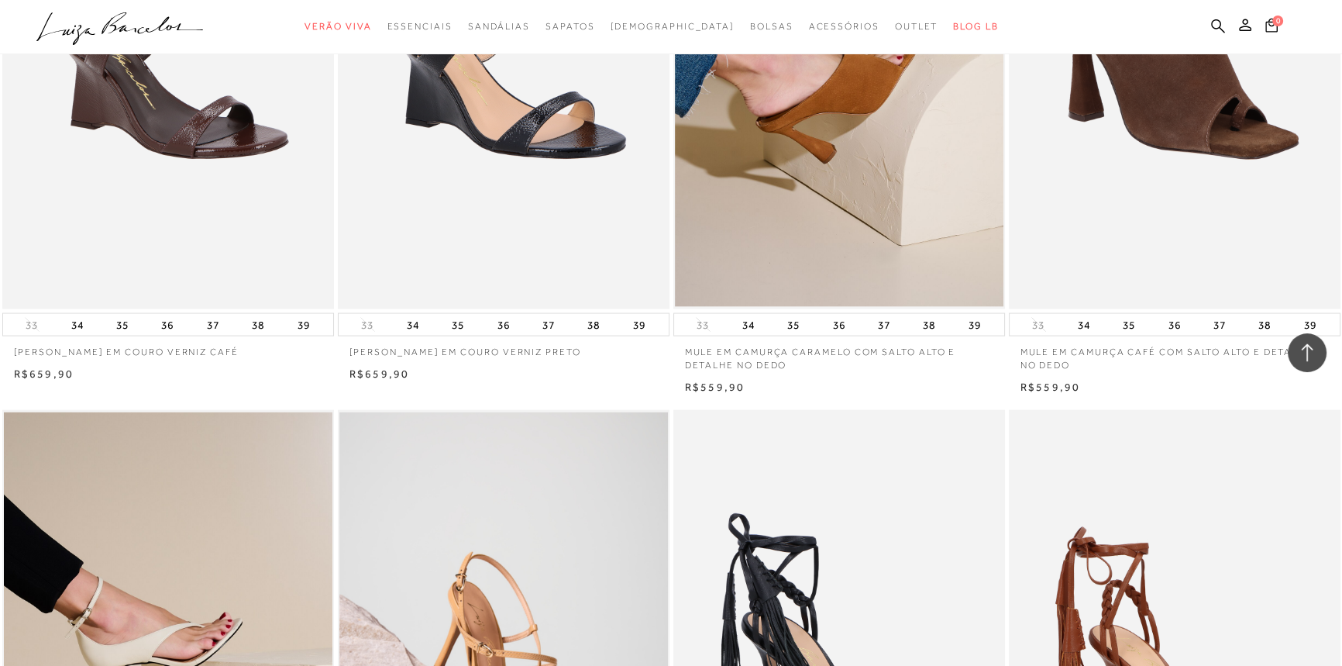
scroll to position [3451, 0]
